Goal: Navigation & Orientation: Understand site structure

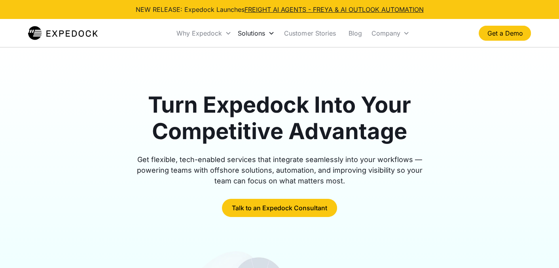
click at [269, 35] on icon at bounding box center [271, 33] width 6 height 6
click at [263, 36] on div "Solutions" at bounding box center [251, 33] width 27 height 8
click at [261, 31] on div "Solutions" at bounding box center [251, 33] width 27 height 8
click at [271, 34] on icon at bounding box center [271, 33] width 4 height 3
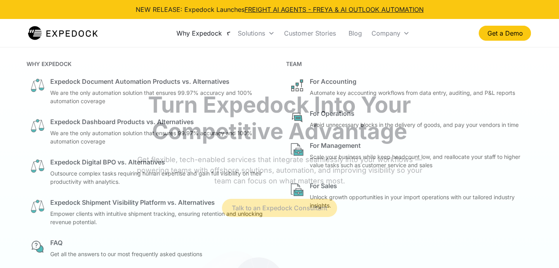
click at [208, 34] on div "Why Expedock" at bounding box center [198, 33] width 45 height 8
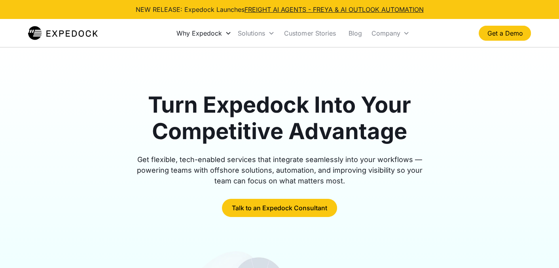
click at [208, 34] on div "Why Expedock" at bounding box center [198, 33] width 45 height 8
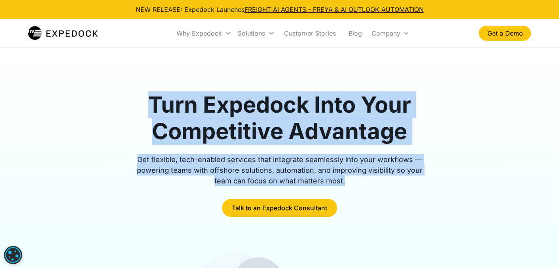
drag, startPoint x: 149, startPoint y: 102, endPoint x: 363, endPoint y: 183, distance: 228.7
click at [363, 183] on div "Turn Expedock Into Your Competitive Advantage Get flexible, tech-enabled servic…" at bounding box center [280, 154] width 304 height 125
click at [361, 181] on div "Get flexible, tech-enabled services that integrate seamlessly into your workflo…" at bounding box center [280, 170] width 304 height 32
click at [319, 182] on div "Get flexible, tech-enabled services that integrate seamlessly into your workflo…" at bounding box center [280, 170] width 304 height 32
drag, startPoint x: 308, startPoint y: 143, endPoint x: 304, endPoint y: 143, distance: 4.4
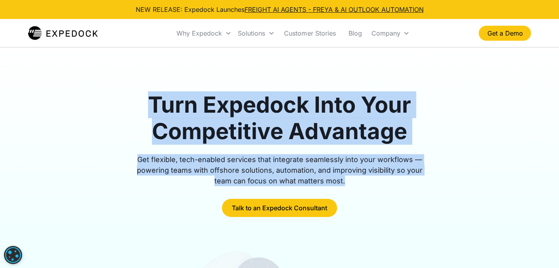
click at [308, 143] on h1 "Turn Expedock Into Your Competitive Advantage" at bounding box center [280, 118] width 304 height 53
